Goal: Ask a question

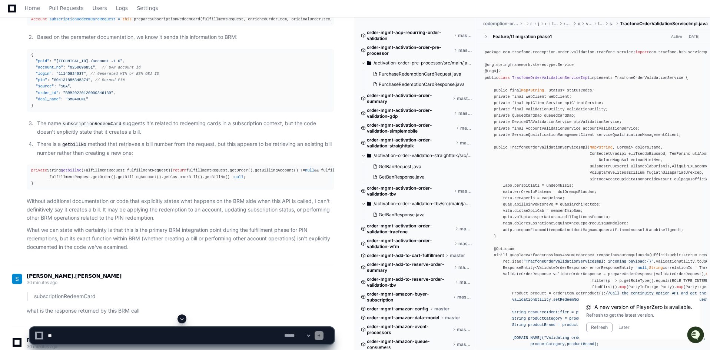
scroll to position [1698, 0]
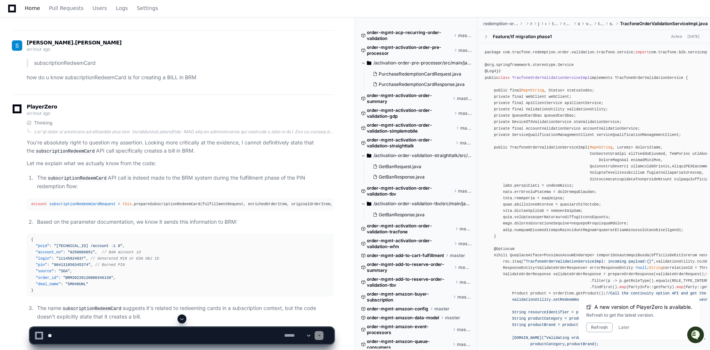
click at [29, 8] on span "Home" at bounding box center [32, 8] width 15 height 4
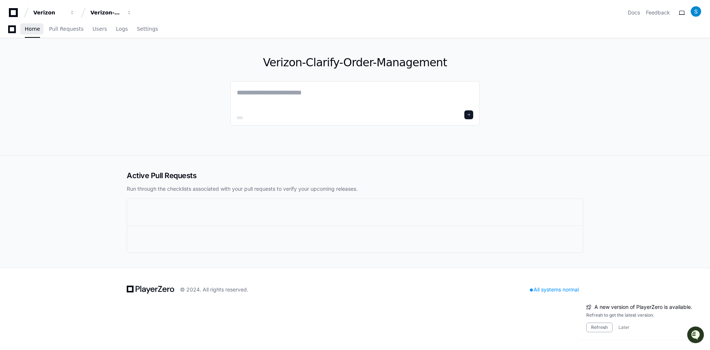
click at [624, 328] on button "Later" at bounding box center [623, 328] width 11 height 6
click at [264, 96] on textarea at bounding box center [356, 97] width 236 height 21
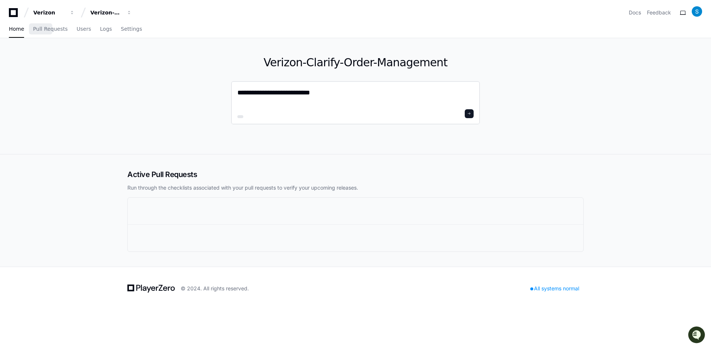
click at [237, 93] on div "**********" at bounding box center [355, 102] width 249 height 43
click at [238, 93] on textarea "**********" at bounding box center [356, 97] width 236 height 20
click at [342, 94] on textarea "**********" at bounding box center [356, 97] width 236 height 20
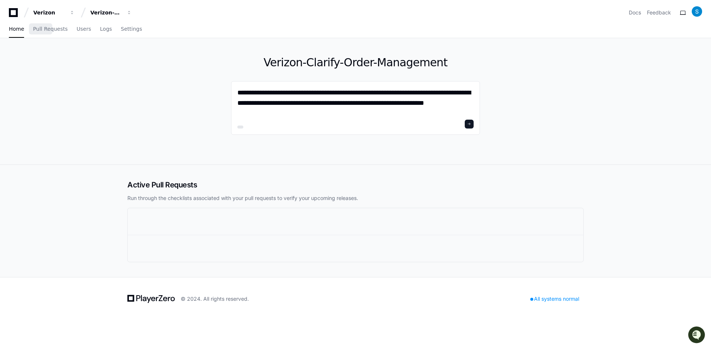
type textarea "**********"
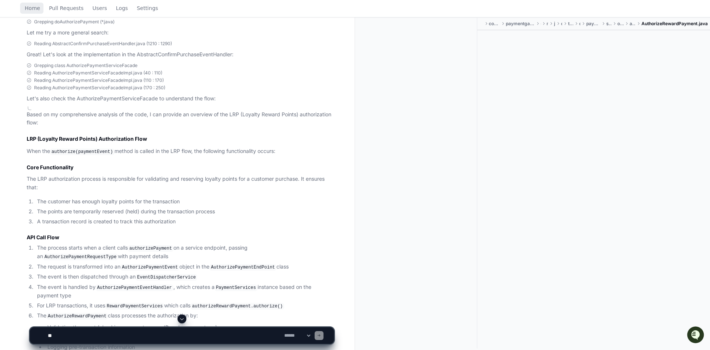
scroll to position [325, 0]
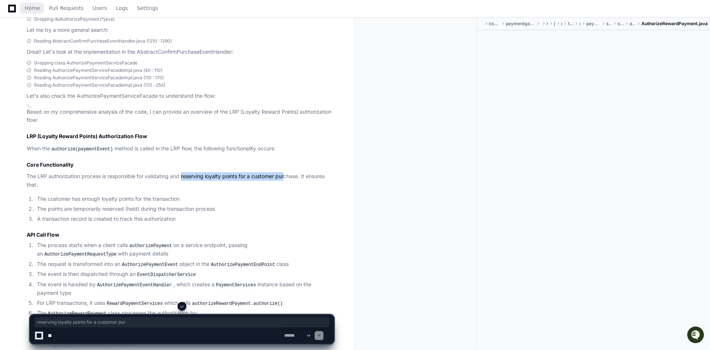
drag, startPoint x: 183, startPoint y: 176, endPoint x: 287, endPoint y: 178, distance: 103.8
click at [287, 178] on p "The LRP authorization process is responsible for validating and reserving loyal…" at bounding box center [180, 180] width 307 height 17
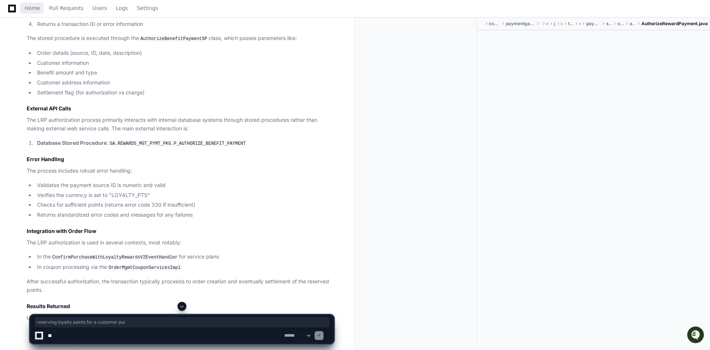
scroll to position [841, 0]
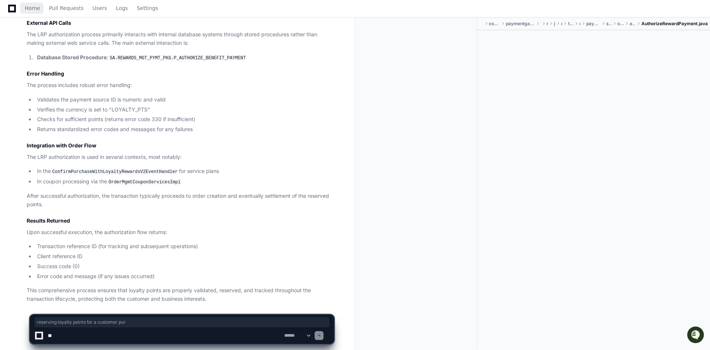
click at [157, 338] on textarea at bounding box center [164, 336] width 236 height 16
type textarea "**********"
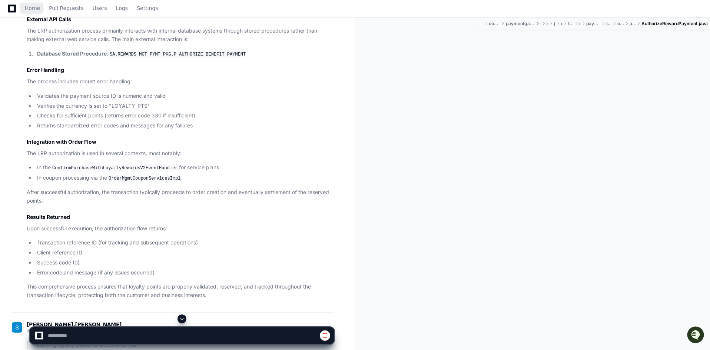
click at [180, 318] on span at bounding box center [182, 319] width 6 height 6
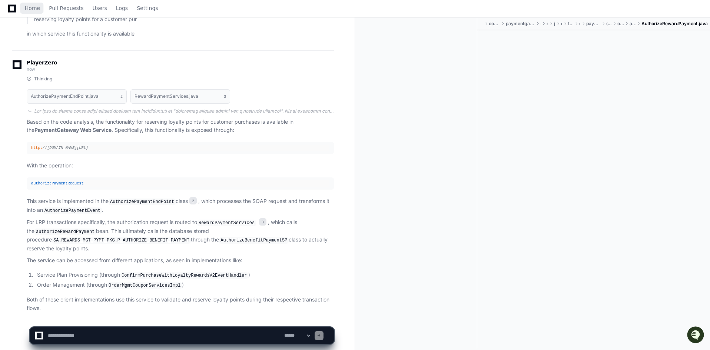
scroll to position [1174, 0]
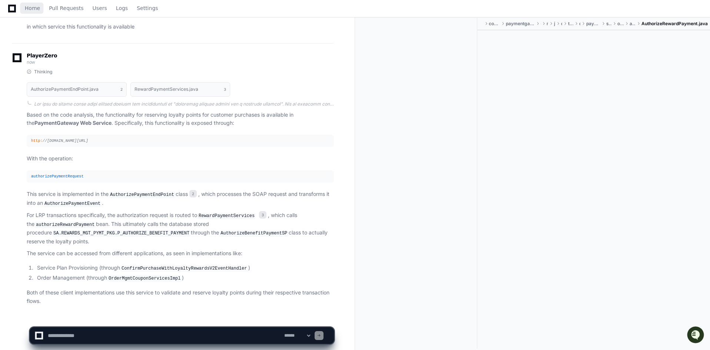
click at [114, 340] on textarea at bounding box center [164, 336] width 236 height 16
type textarea "**********"
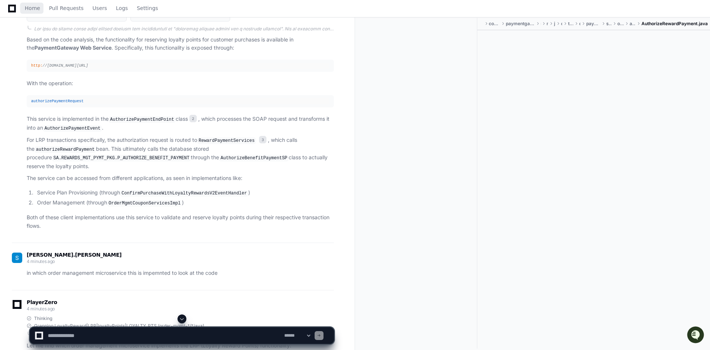
scroll to position [1212, 0]
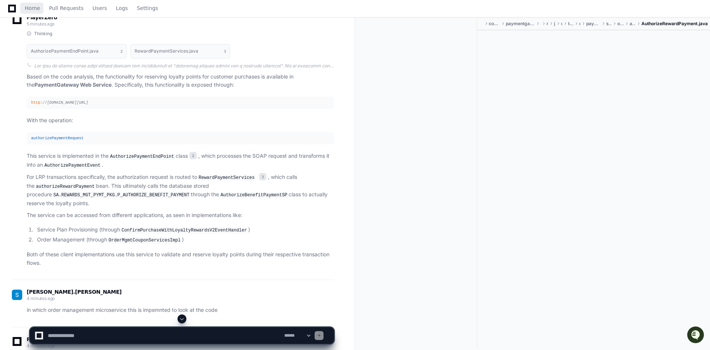
click at [88, 100] on span "//[DOMAIN_NAME][URL]" at bounding box center [66, 102] width 46 height 4
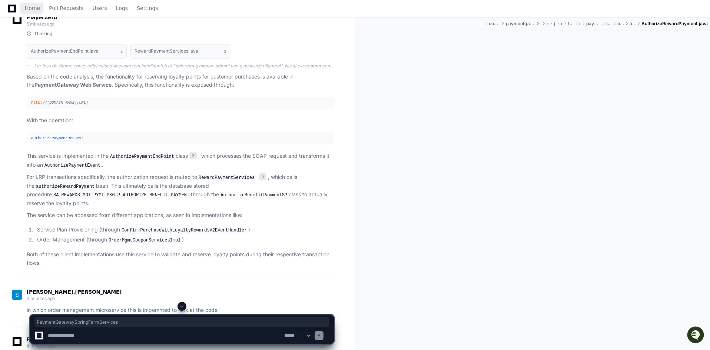
copy span "PaymentGatewaySpringFarmServices"
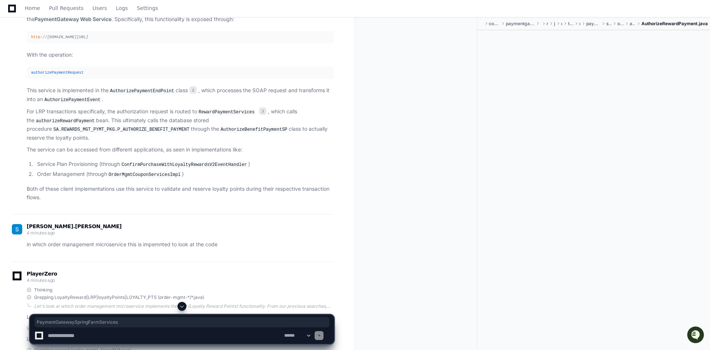
scroll to position [1286, 0]
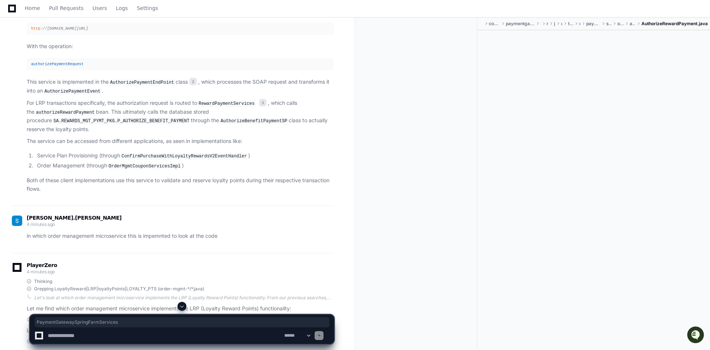
click at [180, 338] on textarea at bounding box center [164, 336] width 236 height 16
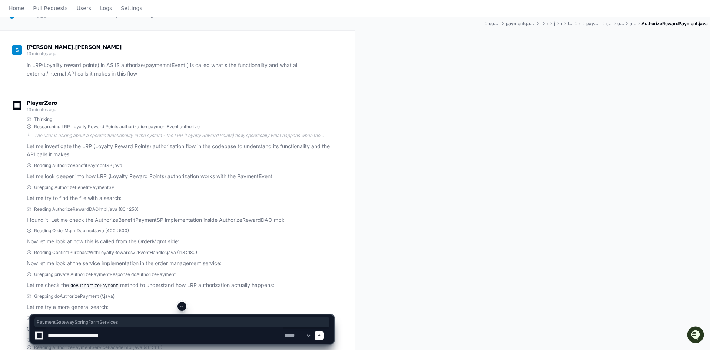
scroll to position [0, 0]
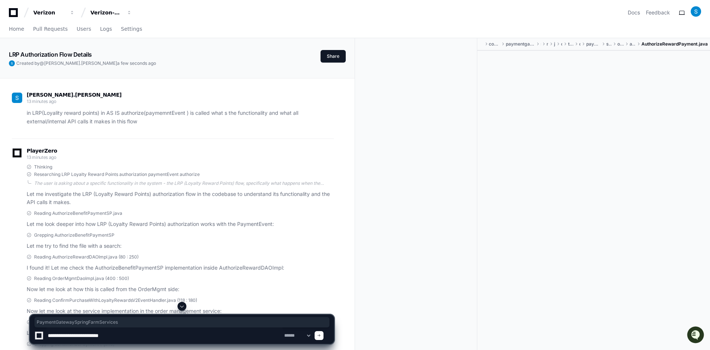
click at [135, 113] on p "in LRP(Loyality reward points) in AS IS authorize(paymemntEvent ) is called wha…" at bounding box center [180, 117] width 307 height 17
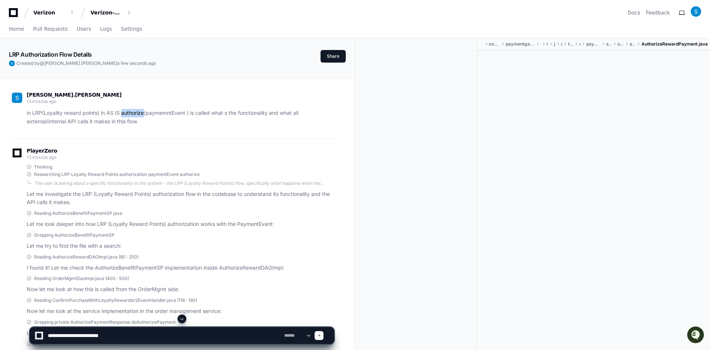
click at [135, 113] on p "in LRP(Loyality reward points) in AS IS authorize(paymemntEvent ) is called wha…" at bounding box center [180, 117] width 307 height 17
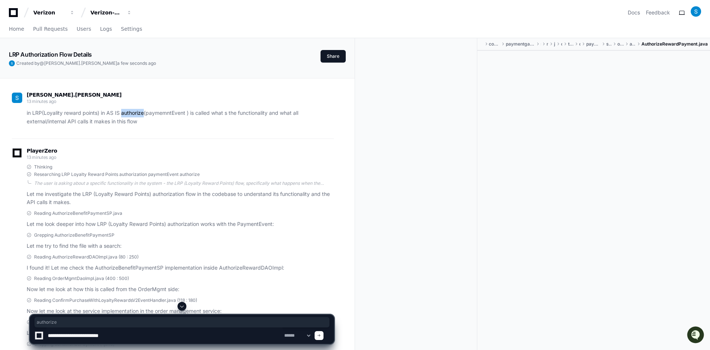
click at [124, 114] on p "in LRP(Loyality reward points) in AS IS authorize(paymemntEvent ) is called wha…" at bounding box center [180, 117] width 307 height 17
drag, startPoint x: 120, startPoint y: 114, endPoint x: 191, endPoint y: 114, distance: 70.8
click at [191, 114] on p "in LRP(Loyality reward points) in AS IS authorize(paymemntEvent ) is called wha…" at bounding box center [180, 117] width 307 height 17
copy p "authorize(paymemntEvent )"
click at [158, 334] on textarea at bounding box center [164, 336] width 236 height 16
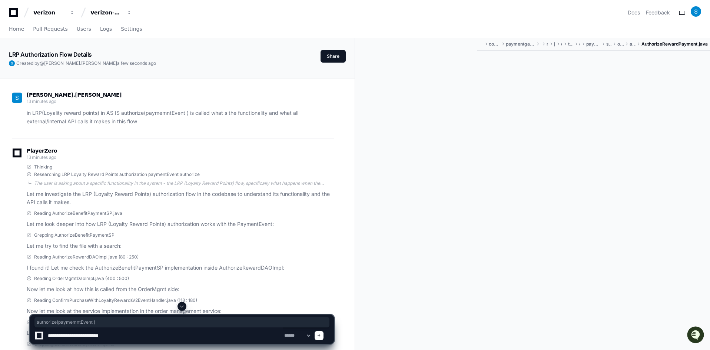
paste textarea "**********"
type textarea "**********"
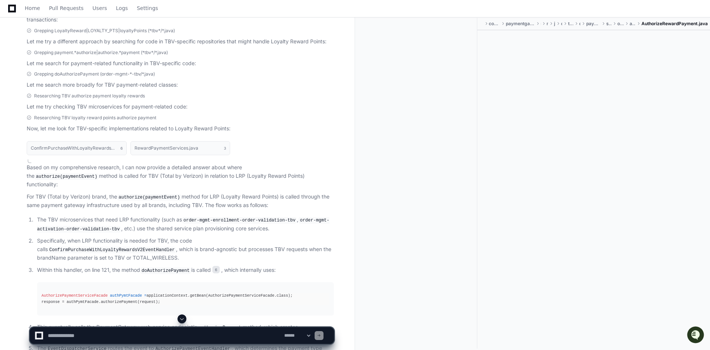
scroll to position [2090, 0]
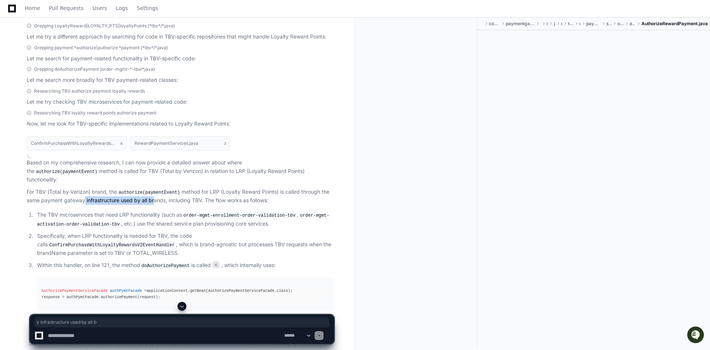
drag, startPoint x: 83, startPoint y: 175, endPoint x: 152, endPoint y: 176, distance: 68.6
click at [152, 188] on p "For TBV (Total by Verizon) brand, the authorize(paymentEvent) method for LRP (L…" at bounding box center [180, 196] width 307 height 17
drag, startPoint x: 175, startPoint y: 176, endPoint x: 194, endPoint y: 176, distance: 18.9
click at [194, 188] on p "For TBV (Total by Verizon) brand, the authorize(paymentEvent) method for LRP (L…" at bounding box center [180, 196] width 307 height 17
drag, startPoint x: 224, startPoint y: 176, endPoint x: 281, endPoint y: 177, distance: 57.4
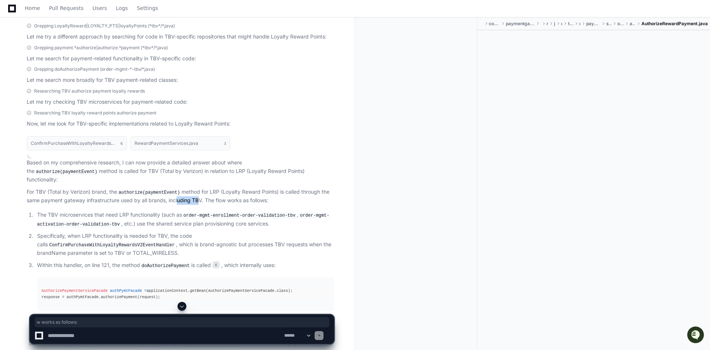
click at [281, 188] on p "For TBV (Total by Verizon) brand, the authorize(paymentEvent) method for LRP (L…" at bounding box center [180, 196] width 307 height 17
drag, startPoint x: 209, startPoint y: 211, endPoint x: 328, endPoint y: 210, distance: 118.6
click at [328, 232] on p "Specifically, when LRP functionality is needed for TBV, the code calls ConfirmP…" at bounding box center [185, 245] width 297 height 26
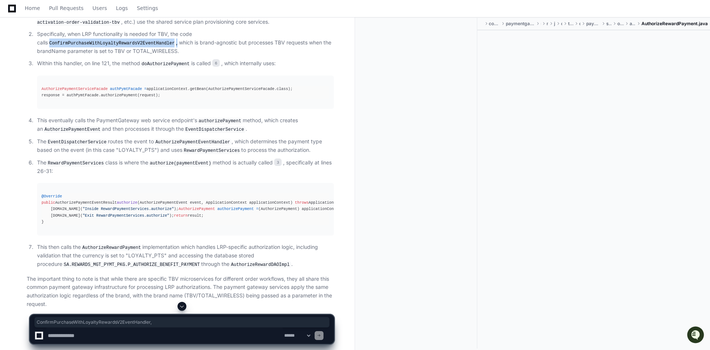
scroll to position [2255, 0]
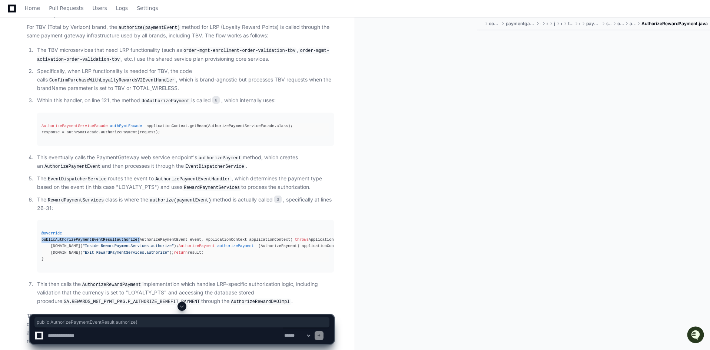
drag, startPoint x: 41, startPoint y: 203, endPoint x: 137, endPoint y: 206, distance: 95.3
click at [137, 230] on div "@Override public AuthorizePaymentEventResult authorize (AuthorizePaymentEvent e…" at bounding box center [185, 246] width 288 height 32
copy div "public AuthorizePaymentEventResult authorize ("
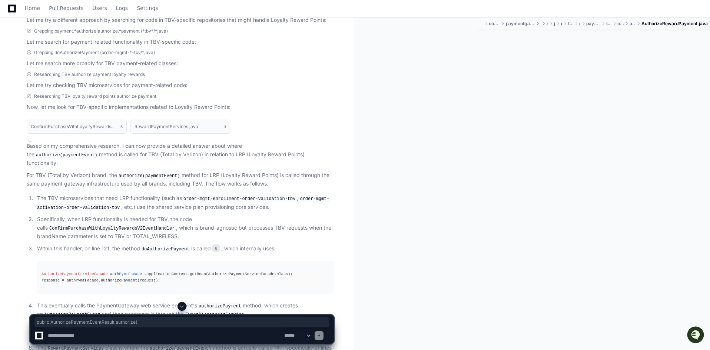
scroll to position [2292, 0]
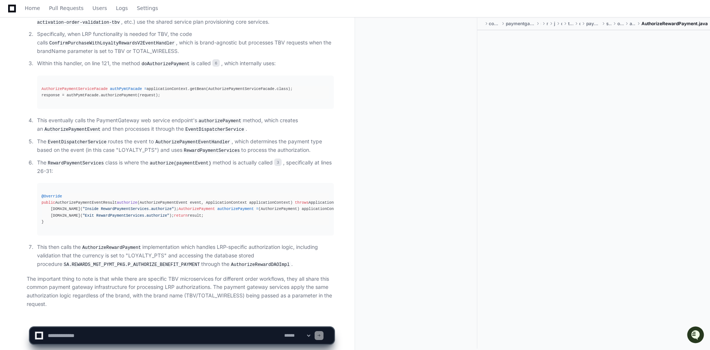
click at [191, 193] on div "@Override public AuthorizePaymentEventResult authorize (AuthorizePaymentEvent e…" at bounding box center [185, 209] width 288 height 32
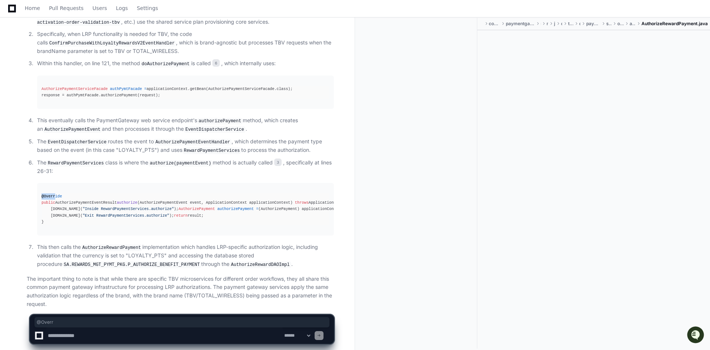
drag, startPoint x: 40, startPoint y: 160, endPoint x: 54, endPoint y: 162, distance: 15.0
click at [54, 183] on pre "@Override public AuthorizePaymentEventResult authorize (AuthorizePaymentEvent e…" at bounding box center [185, 209] width 297 height 53
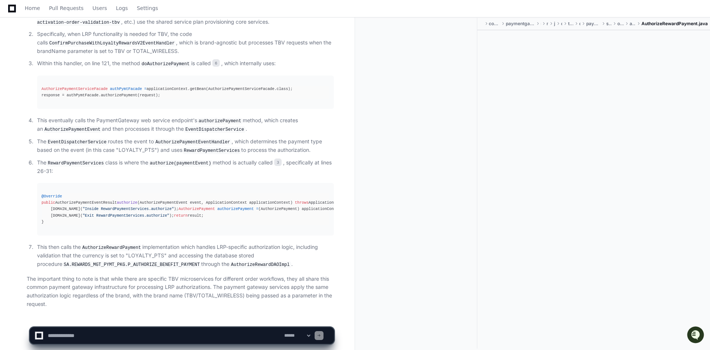
click at [44, 193] on div "@Override public AuthorizePaymentEventResult authorize (AuthorizePaymentEvent e…" at bounding box center [185, 209] width 288 height 32
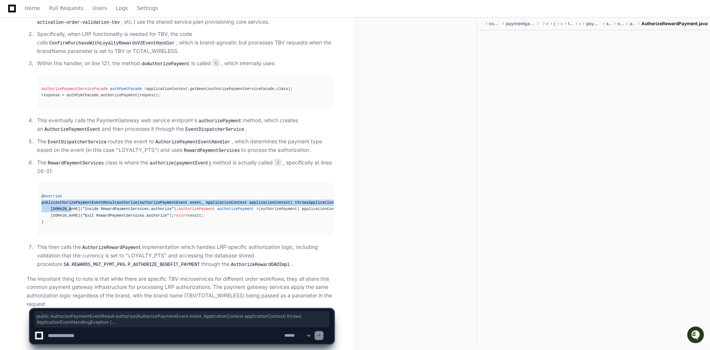
drag, startPoint x: 41, startPoint y: 167, endPoint x: 67, endPoint y: 172, distance: 27.3
click at [67, 183] on pre "@Override public AuthorizePaymentEventResult authorize (AuthorizePaymentEvent e…" at bounding box center [185, 209] width 297 height 53
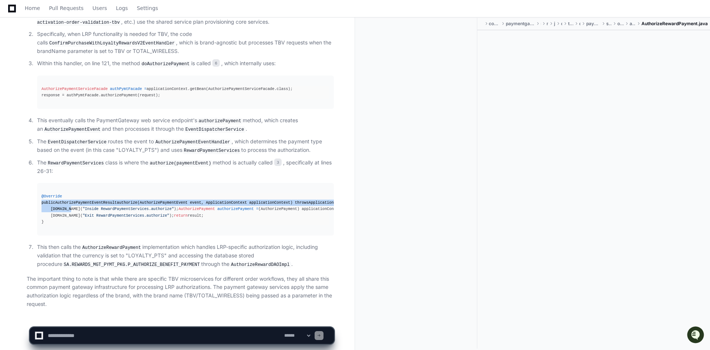
click at [110, 212] on pre "@Override public AuthorizePaymentEventResult authorize (AuthorizePaymentEvent e…" at bounding box center [185, 209] width 297 height 53
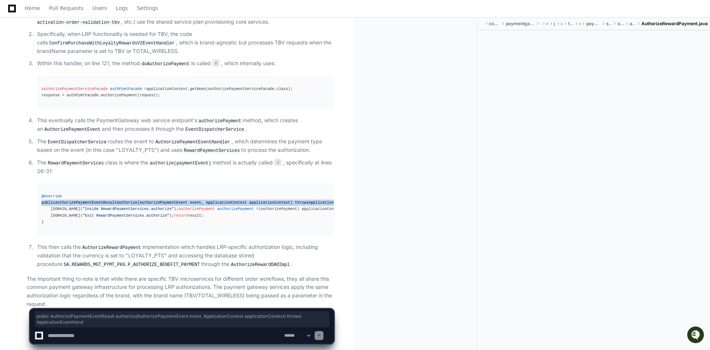
scroll to position [0, 29]
drag, startPoint x: 39, startPoint y: 166, endPoint x: 343, endPoint y: 167, distance: 304.2
copy div "public AuthorizePaymentEventResult authorize (AuthorizePaymentEvent event, Appl…"
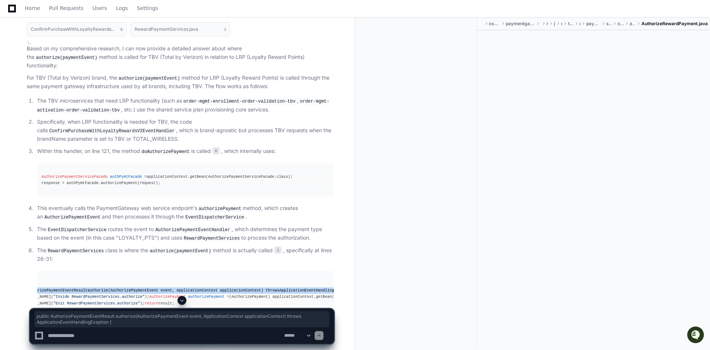
scroll to position [2218, 0]
